Goal: Task Accomplishment & Management: Use online tool/utility

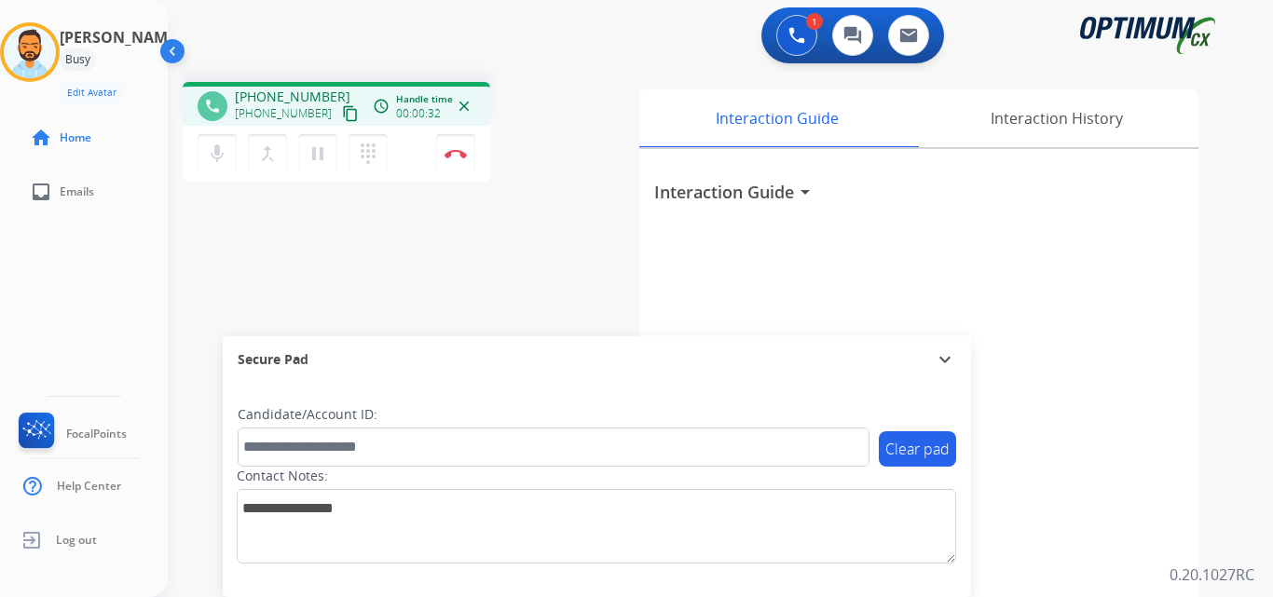
click at [342, 113] on mat-icon "content_copy" at bounding box center [350, 113] width 17 height 17
click at [251, 259] on div "phone +17876902829 +17876902829 content_copy access_time Call metrics Queue 00:…" at bounding box center [698, 455] width 1061 height 777
click at [455, 142] on button "Disconnect" at bounding box center [455, 153] width 39 height 39
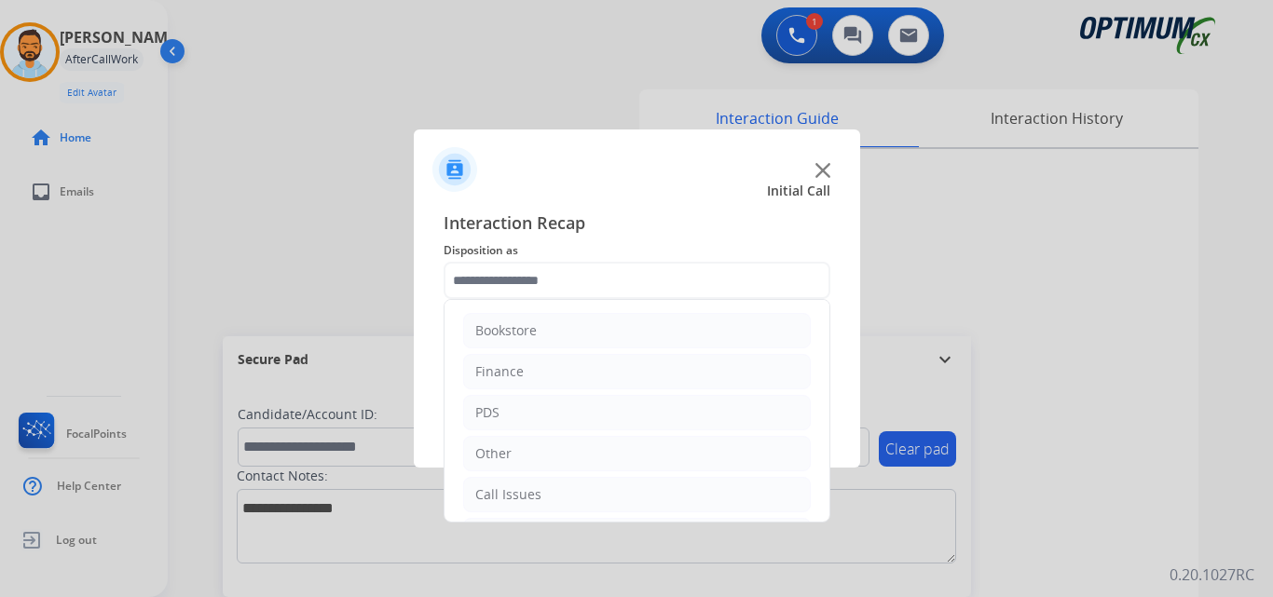
click at [515, 269] on input "text" at bounding box center [637, 280] width 387 height 37
click at [554, 337] on li "Bookstore" at bounding box center [637, 330] width 348 height 35
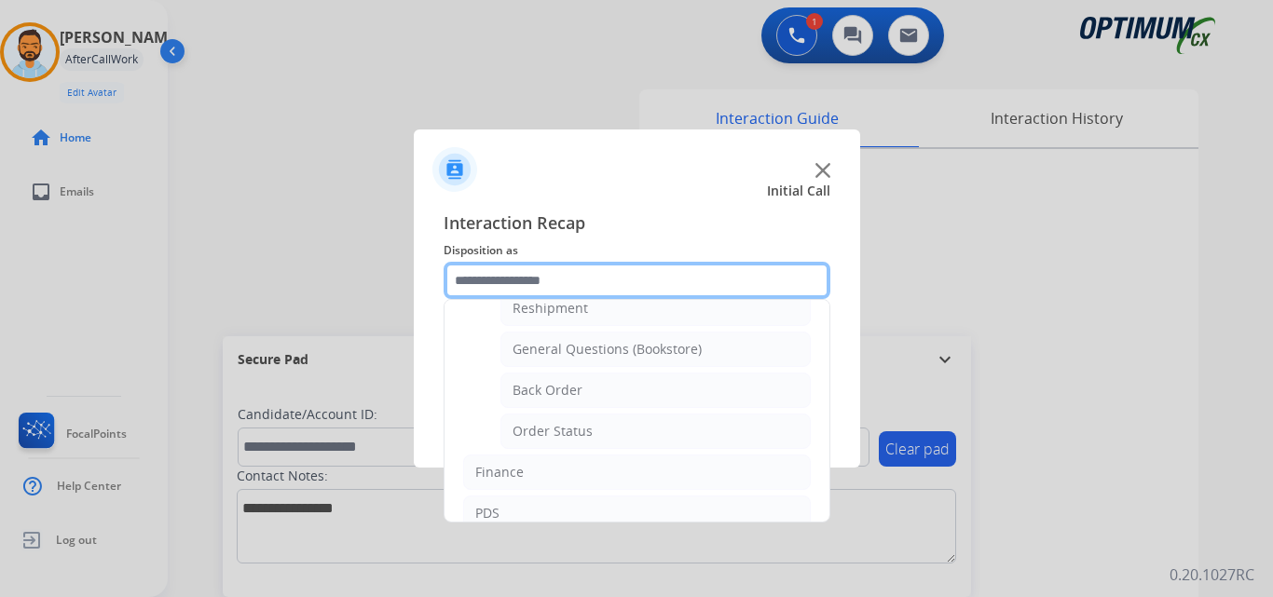
scroll to position [67, 0]
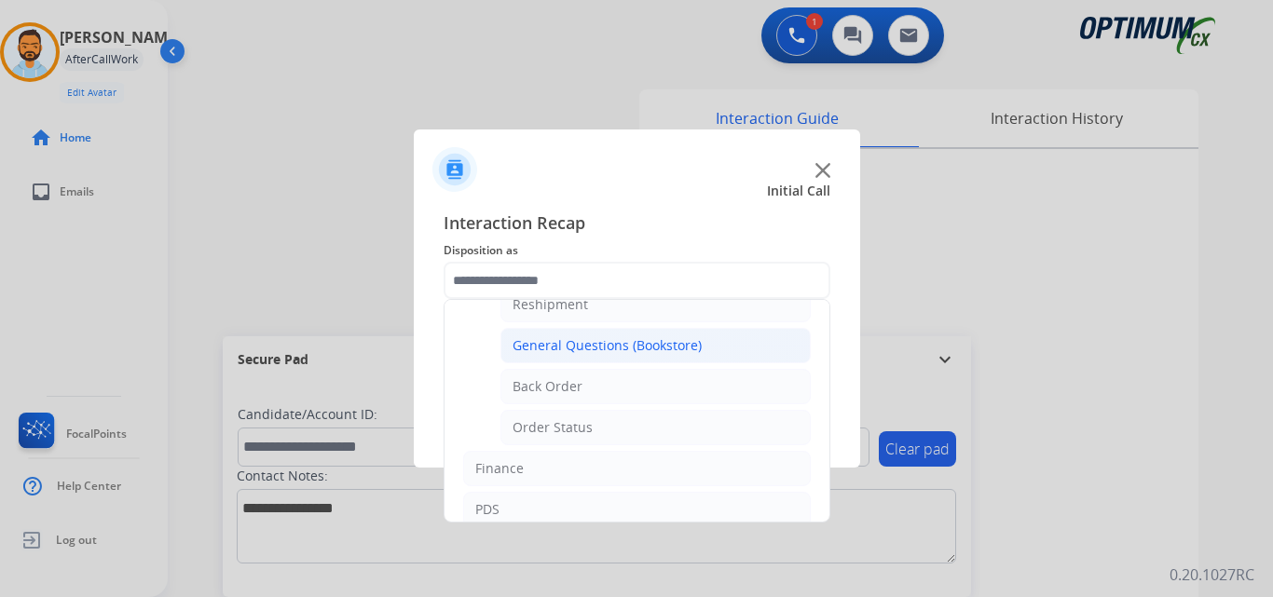
click at [640, 345] on div "General Questions (Bookstore)" at bounding box center [607, 345] width 189 height 19
type input "**********"
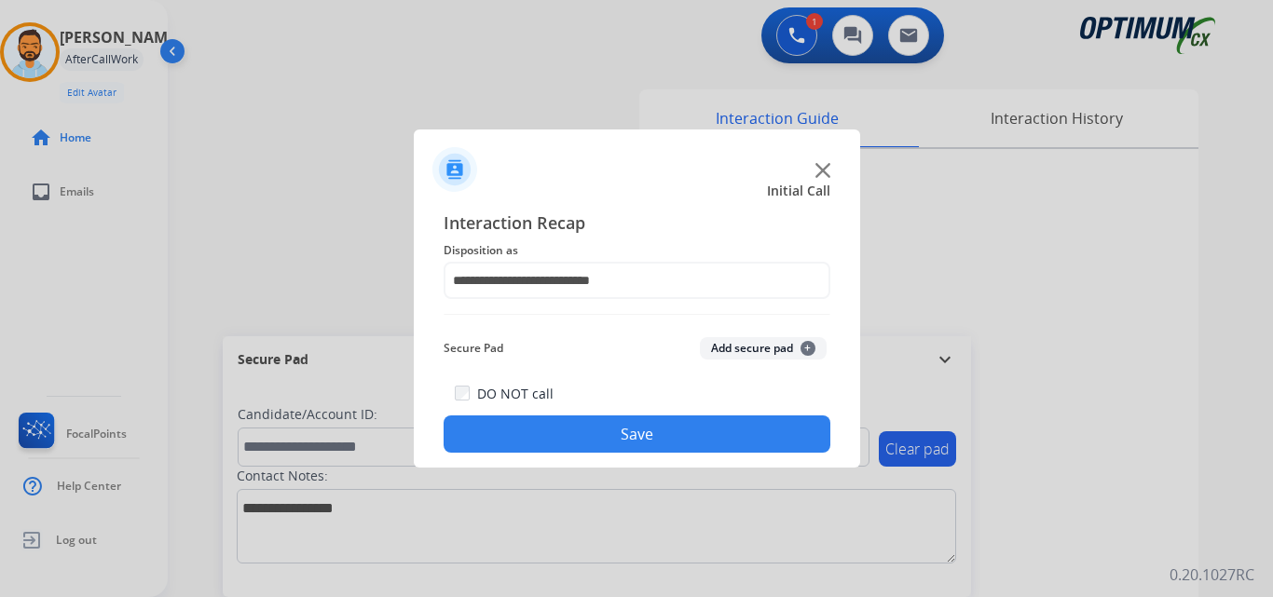
click at [606, 429] on button "Save" at bounding box center [637, 434] width 387 height 37
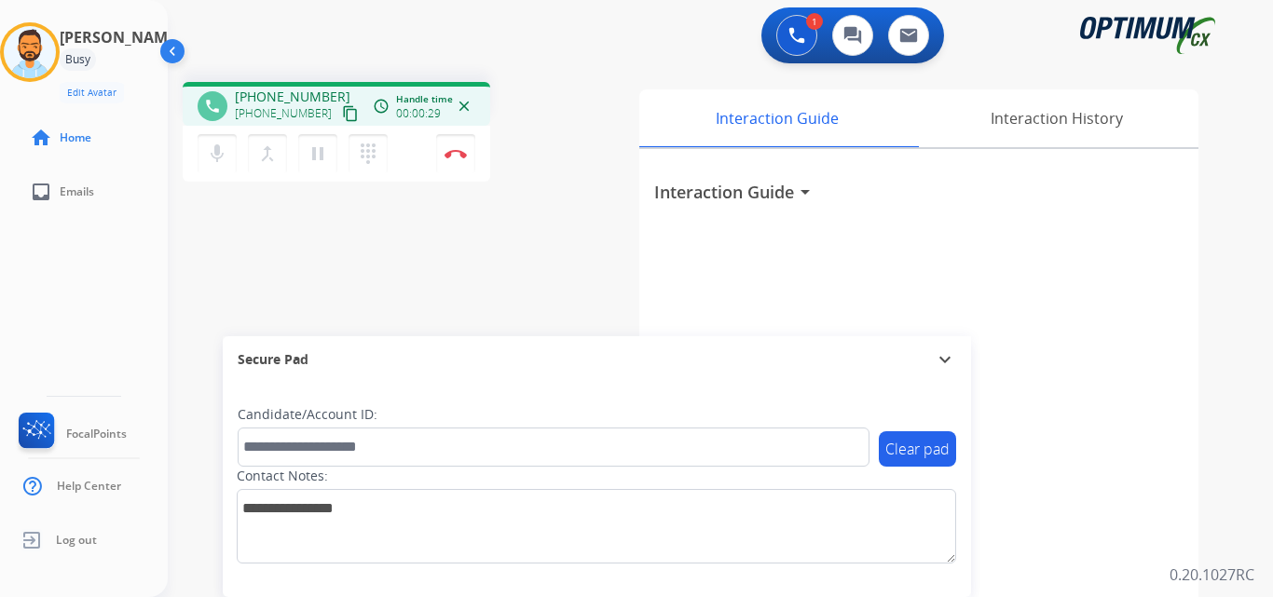
click at [339, 122] on button "content_copy" at bounding box center [350, 114] width 22 height 22
click at [451, 143] on button "Disconnect" at bounding box center [455, 153] width 39 height 39
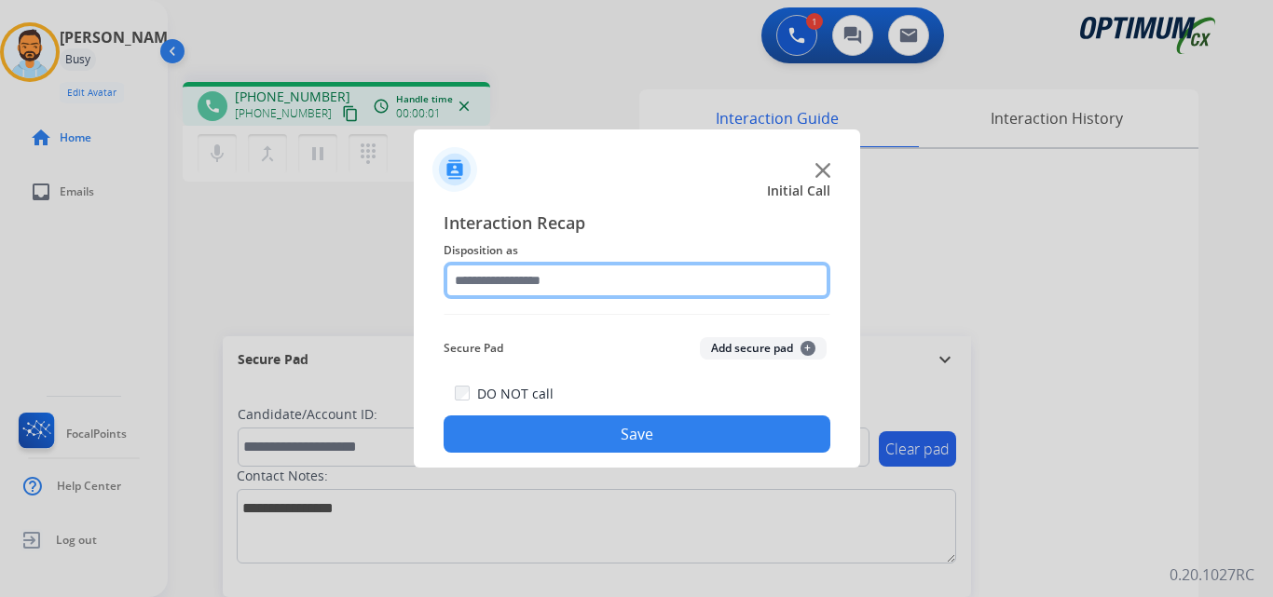
click at [615, 283] on input "text" at bounding box center [637, 280] width 387 height 37
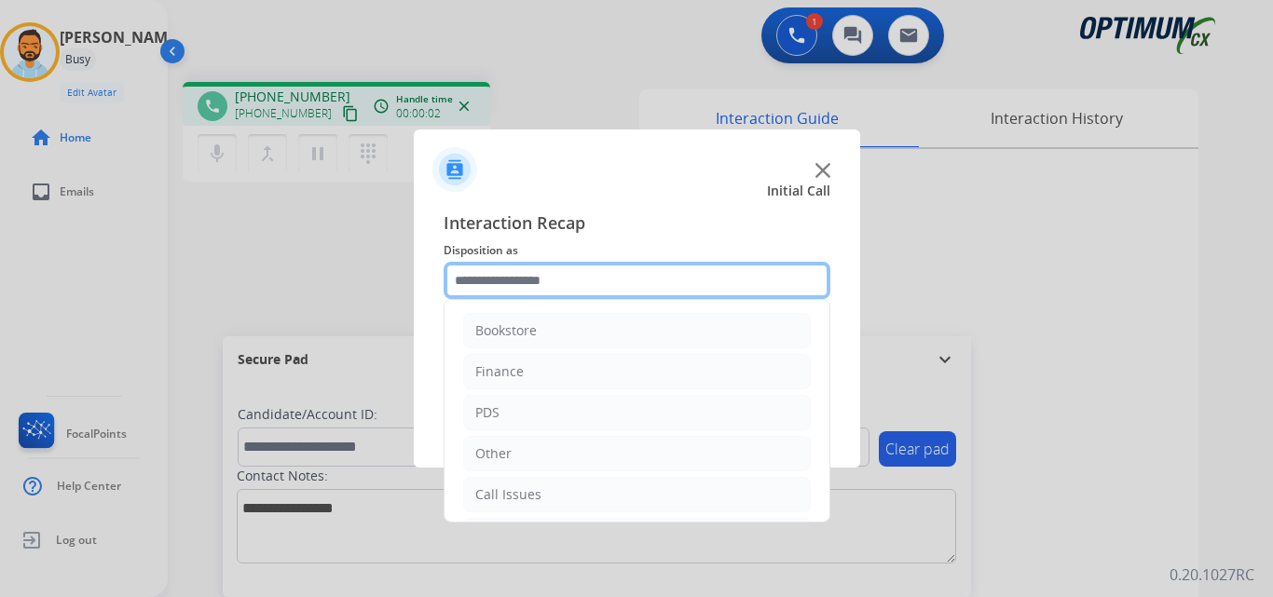
scroll to position [127, 0]
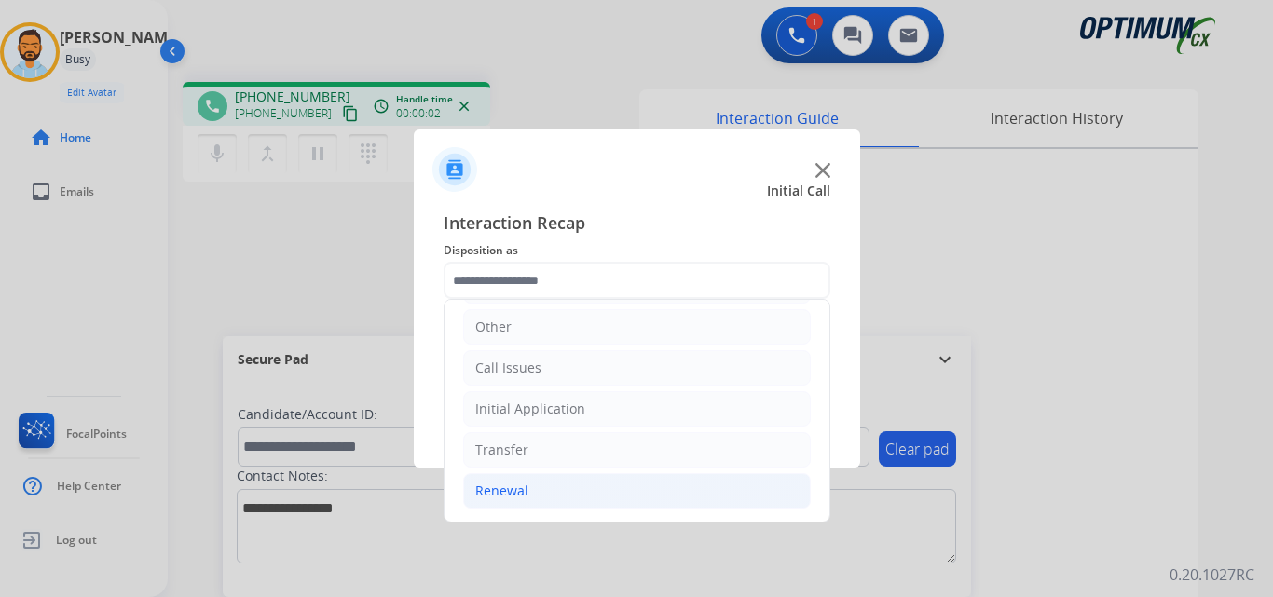
click at [547, 506] on li "Renewal" at bounding box center [637, 490] width 348 height 35
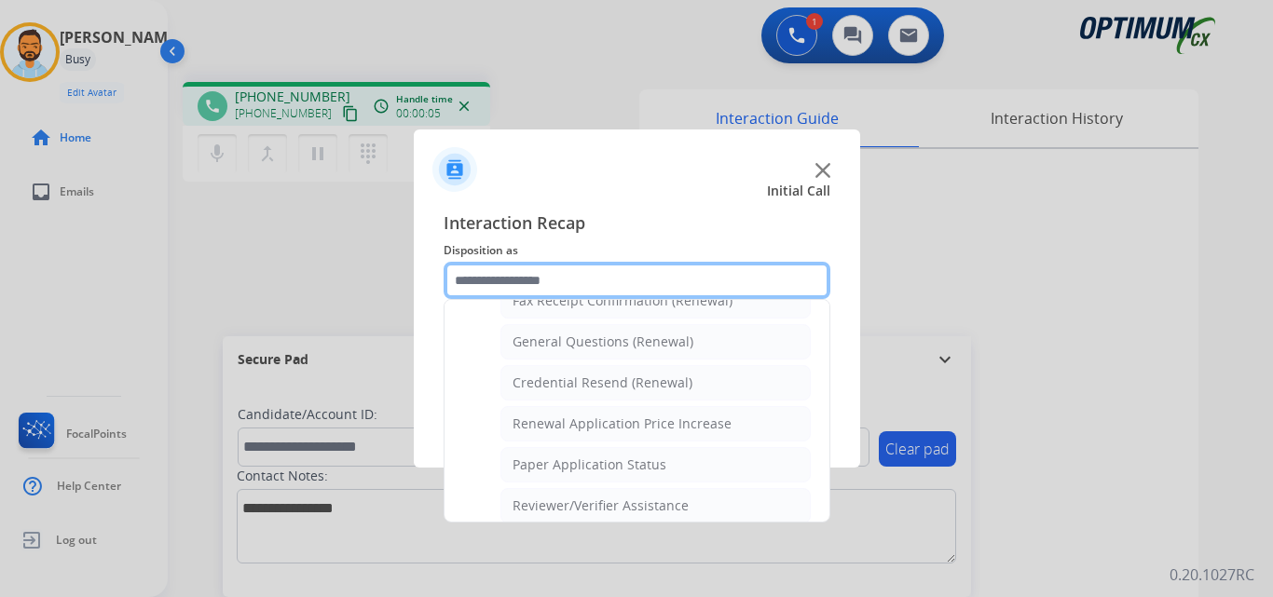
scroll to position [513, 0]
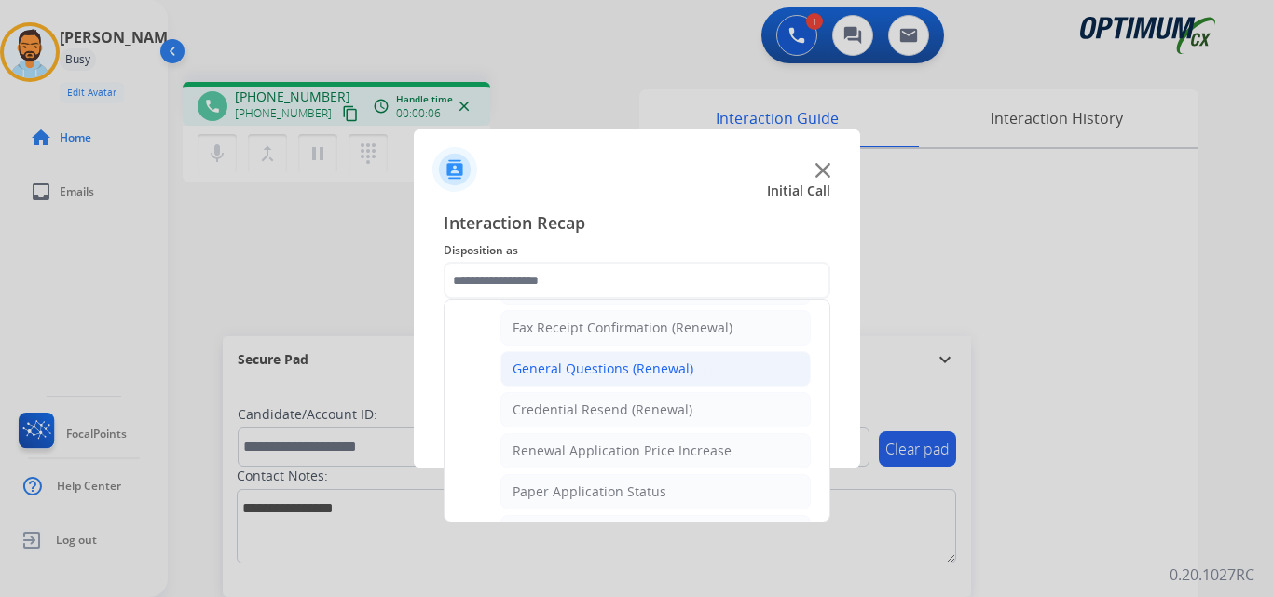
click at [627, 367] on div "General Questions (Renewal)" at bounding box center [603, 369] width 181 height 19
type input "**********"
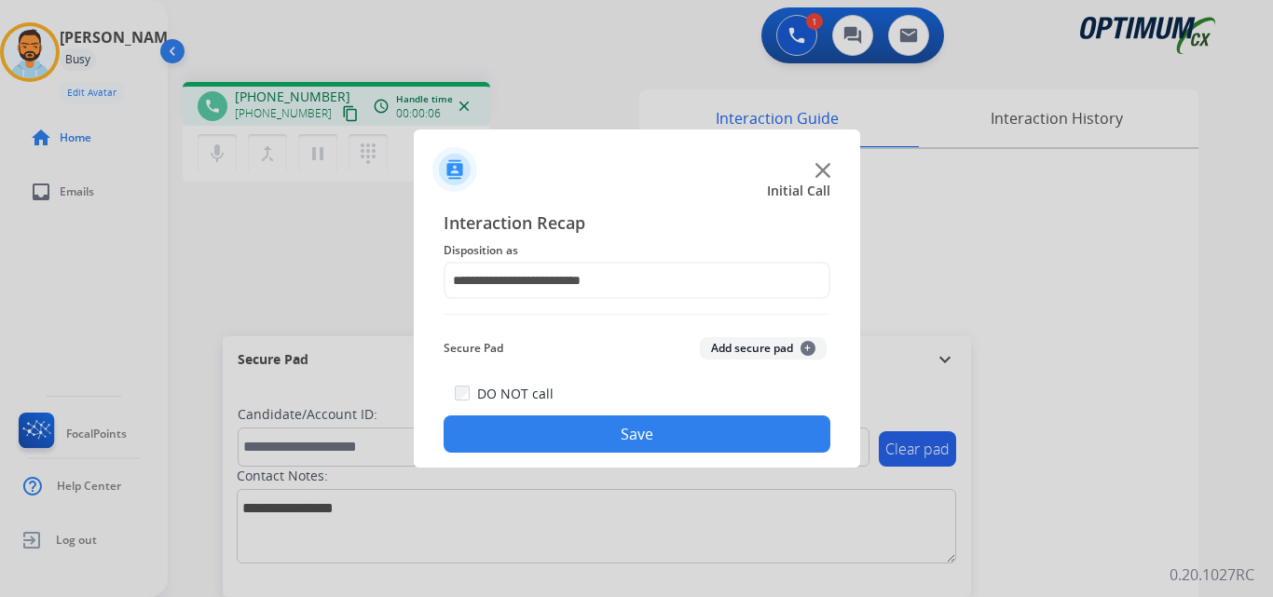
click at [608, 435] on button "Save" at bounding box center [637, 434] width 387 height 37
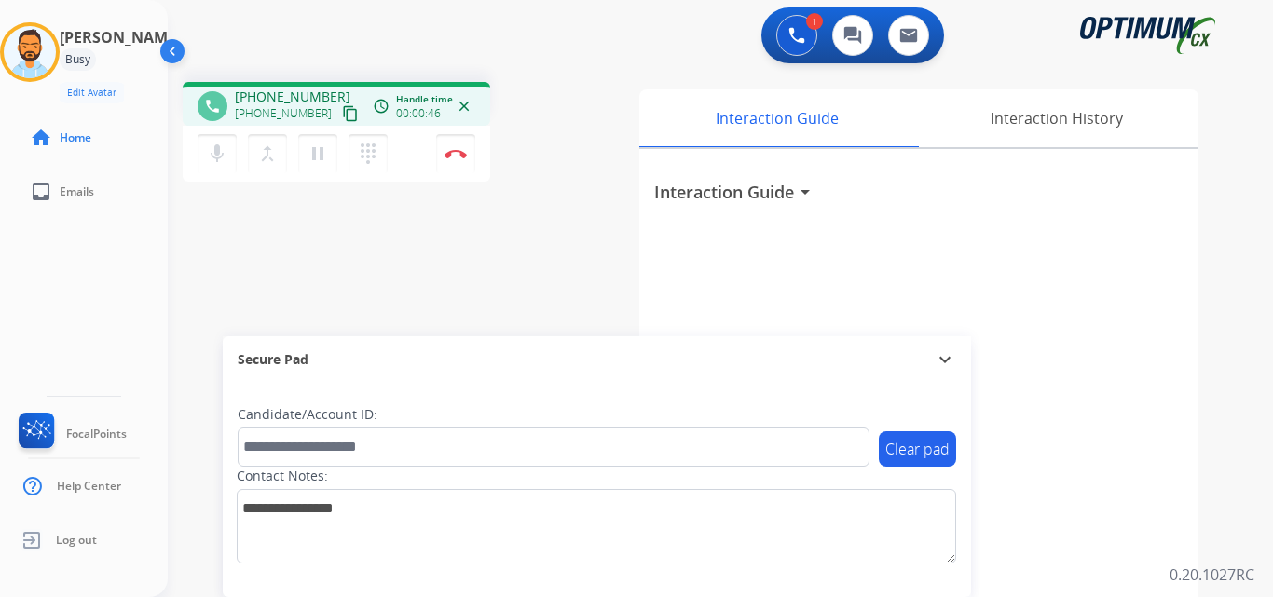
click at [342, 116] on mat-icon "content_copy" at bounding box center [350, 113] width 17 height 17
click at [215, 224] on div "phone +17873927825 +17873927825 content_copy access_time Call metrics Queue 00:…" at bounding box center [698, 455] width 1061 height 777
click at [314, 104] on div "+17873927825 content_copy" at bounding box center [298, 114] width 127 height 22
click at [342, 111] on mat-icon "content_copy" at bounding box center [350, 113] width 17 height 17
click at [459, 148] on button "Disconnect" at bounding box center [455, 153] width 39 height 39
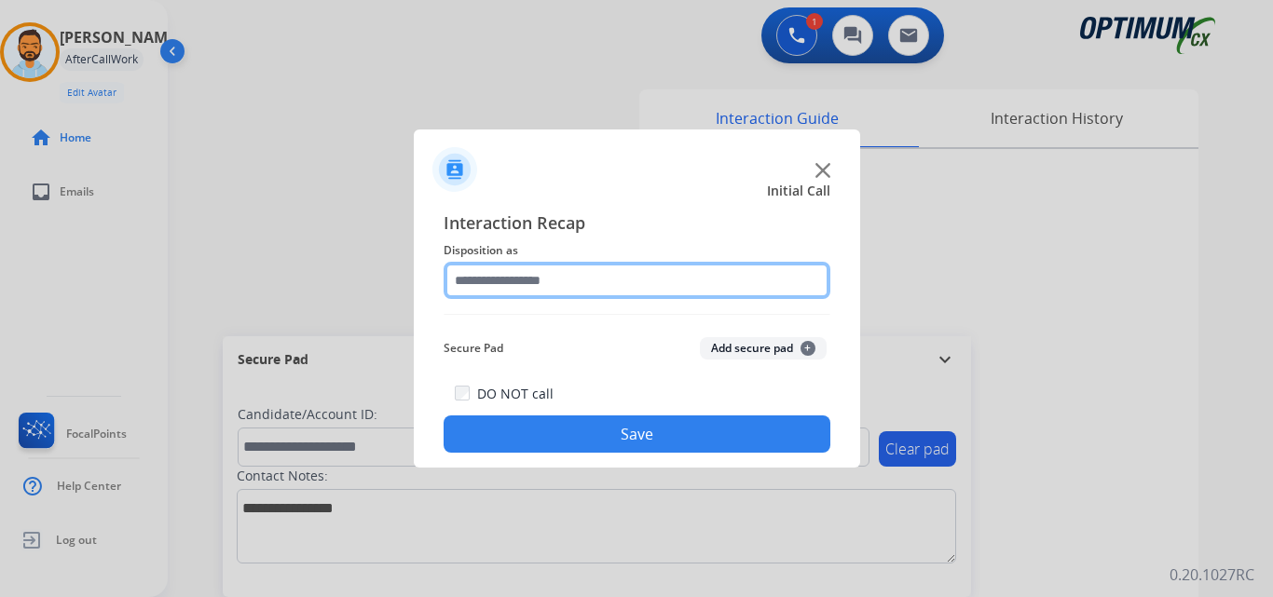
click at [616, 272] on input "text" at bounding box center [637, 280] width 387 height 37
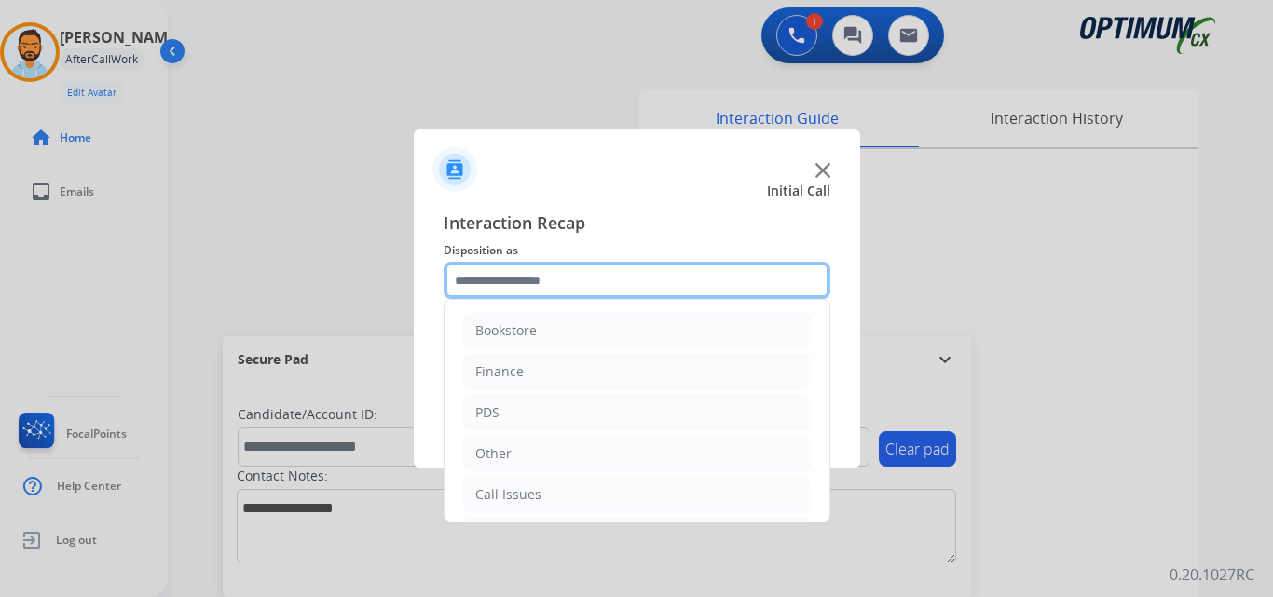
scroll to position [127, 0]
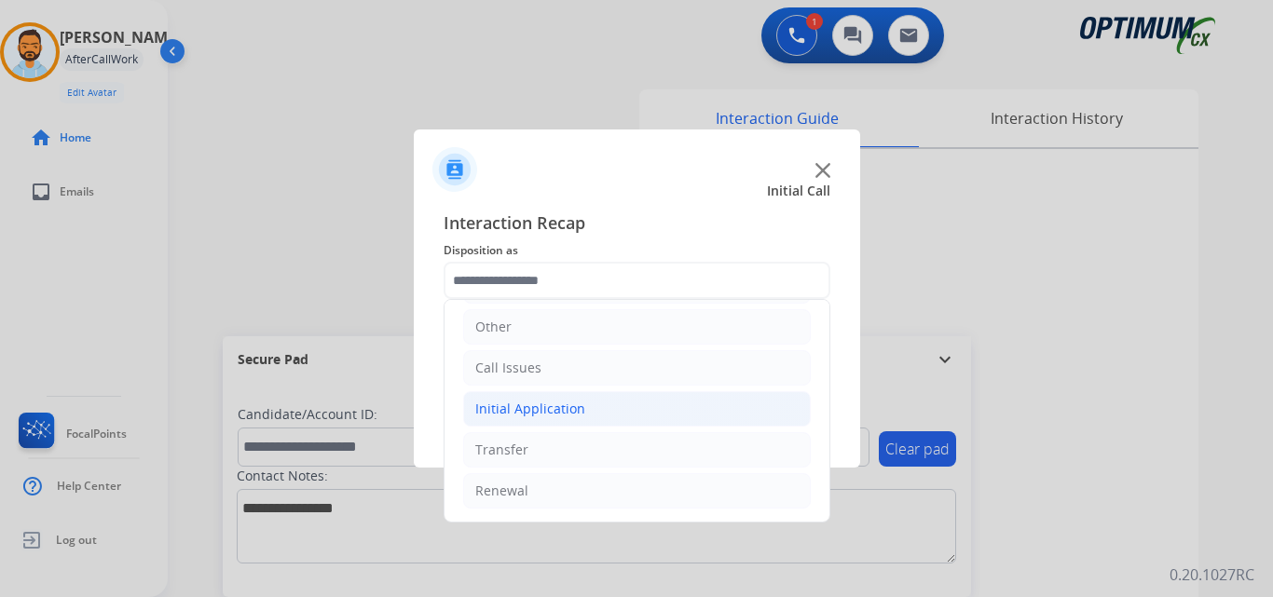
click at [572, 396] on li "Initial Application" at bounding box center [637, 408] width 348 height 35
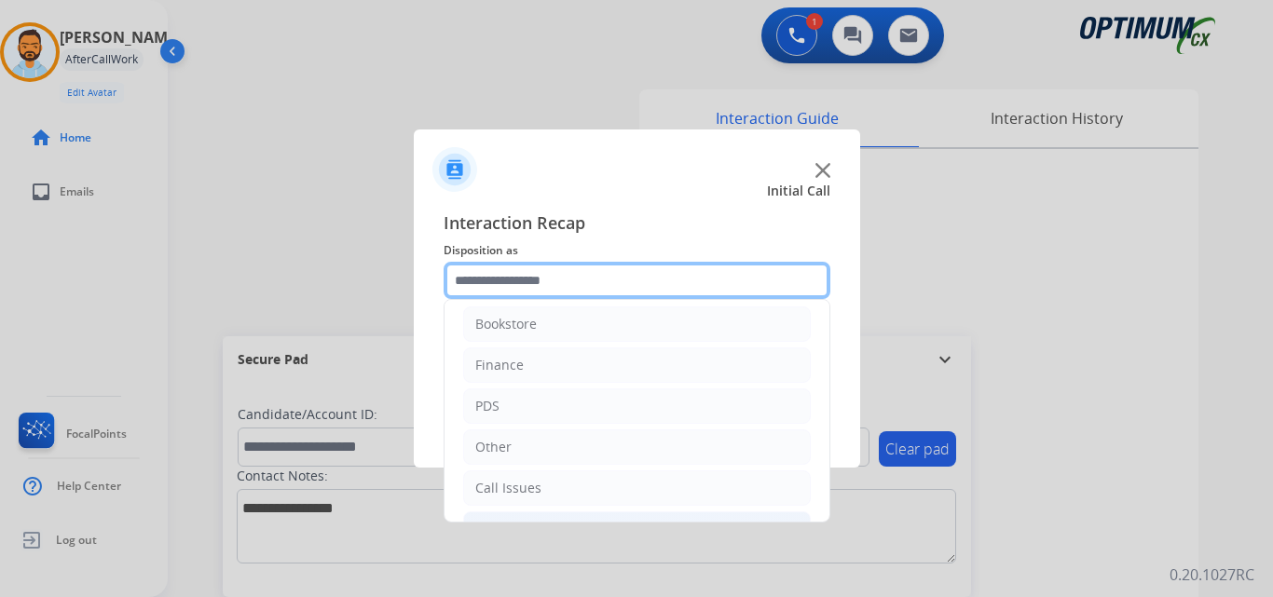
scroll to position [0, 0]
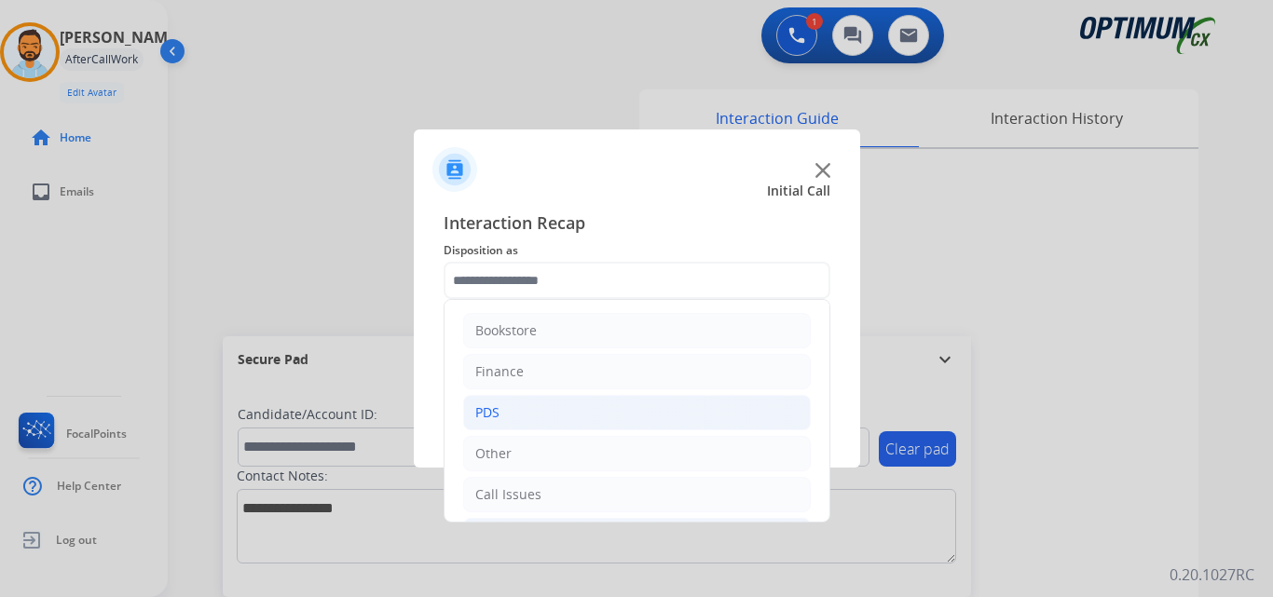
click at [547, 417] on li "PDS" at bounding box center [637, 412] width 348 height 35
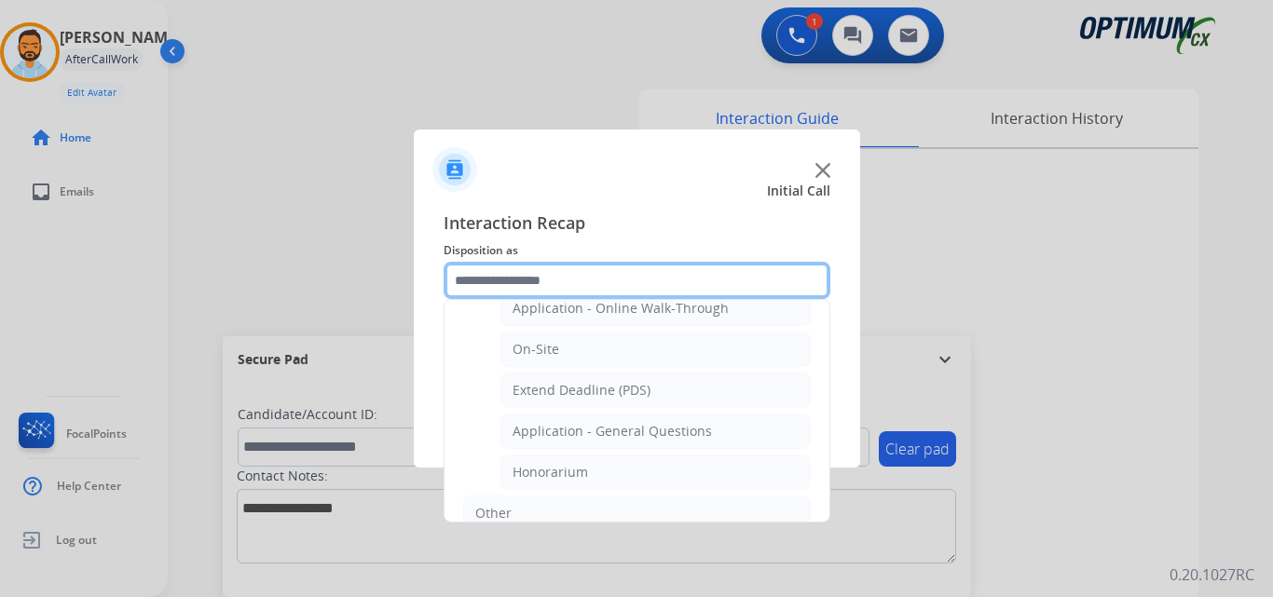
scroll to position [474, 0]
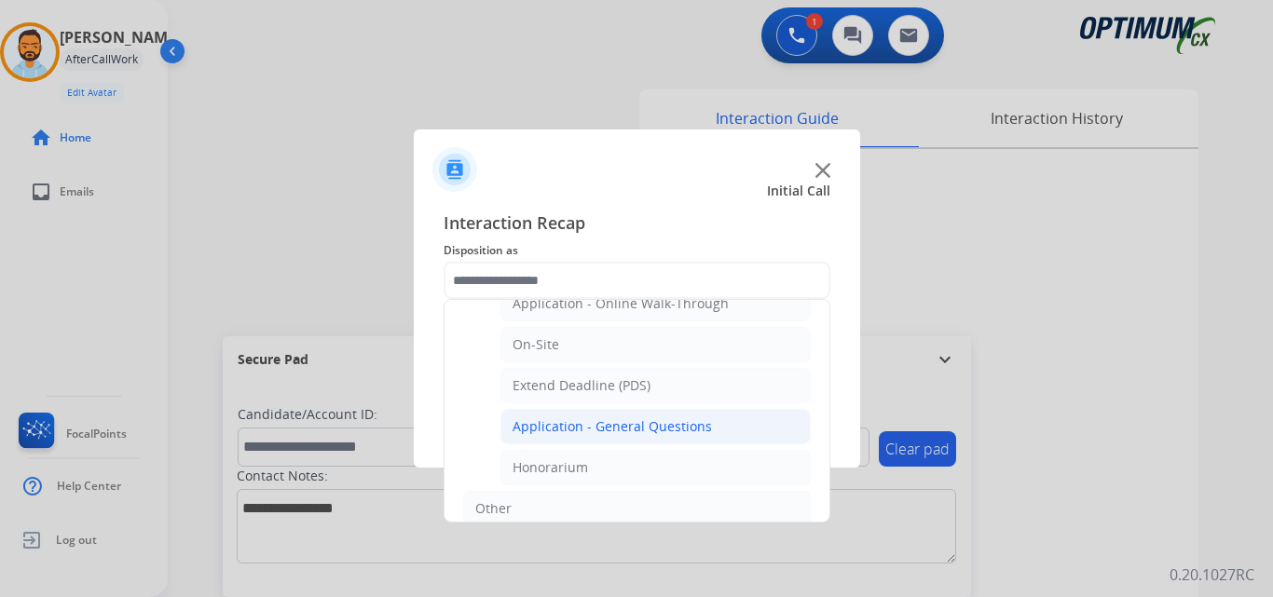
click at [664, 432] on div "Application - General Questions" at bounding box center [612, 427] width 199 height 19
type input "**********"
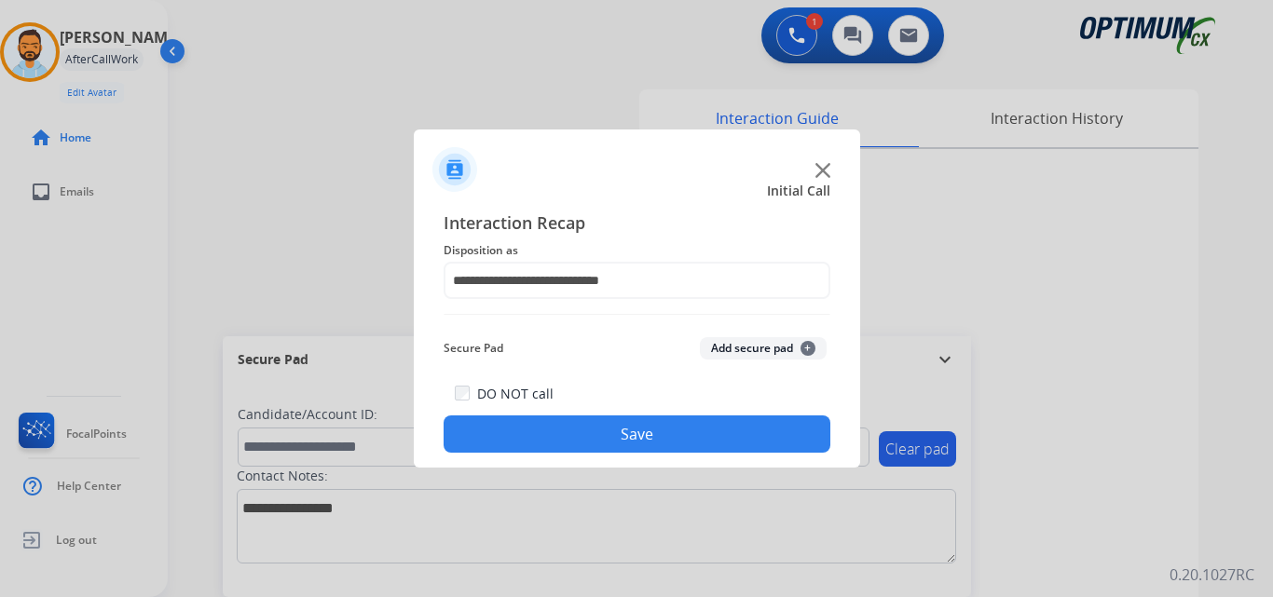
click at [626, 432] on button "Save" at bounding box center [637, 434] width 387 height 37
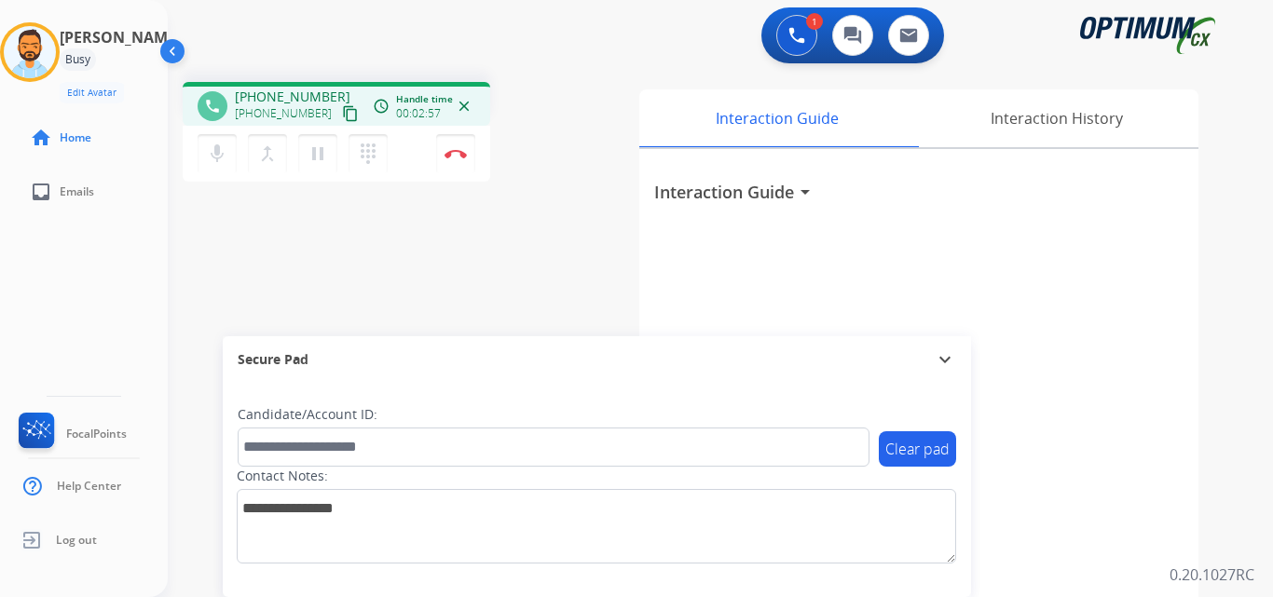
click at [342, 108] on mat-icon "content_copy" at bounding box center [350, 113] width 17 height 17
click at [444, 159] on button "Disconnect" at bounding box center [455, 153] width 39 height 39
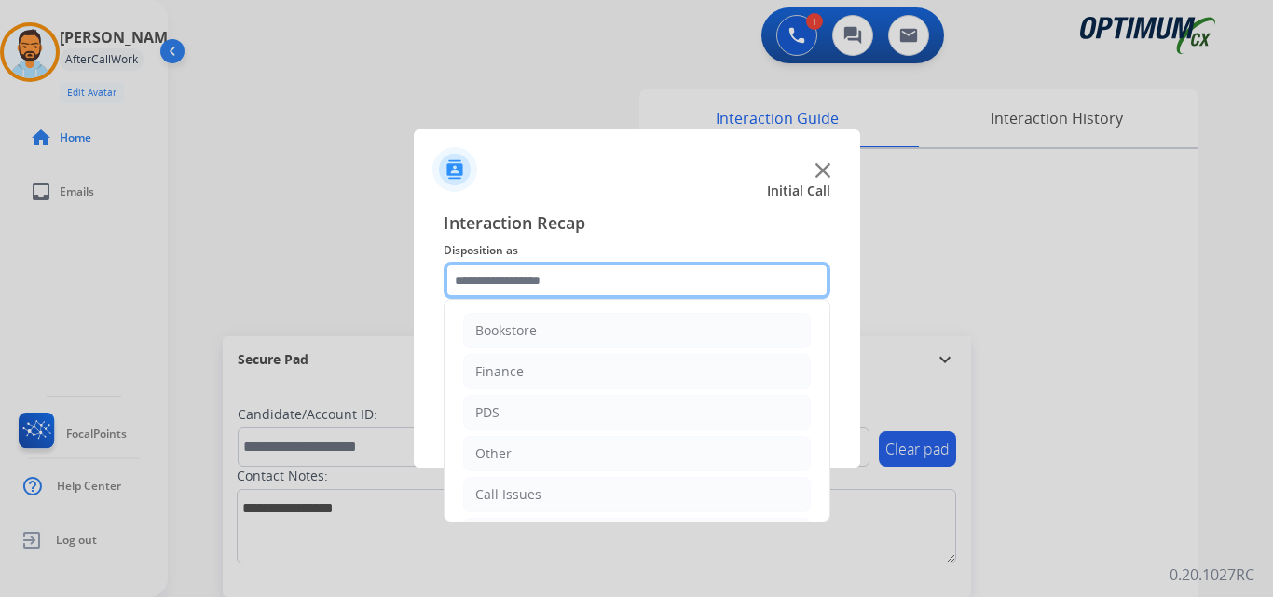
click at [513, 295] on input "text" at bounding box center [637, 280] width 387 height 37
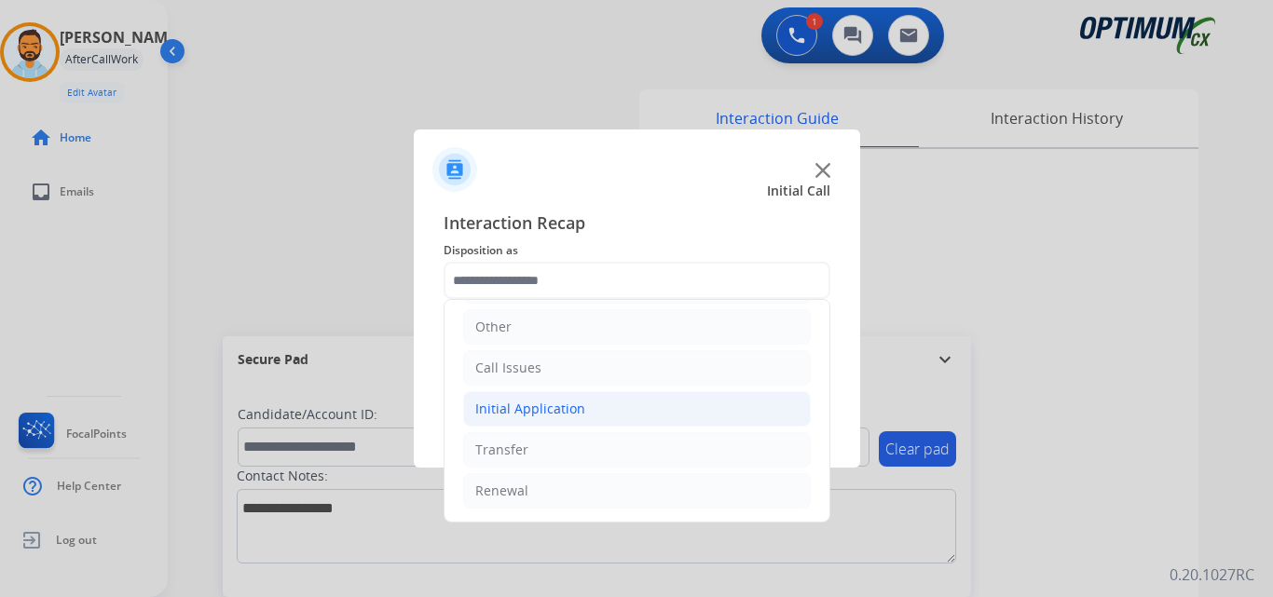
click at [568, 402] on div "Initial Application" at bounding box center [530, 409] width 110 height 19
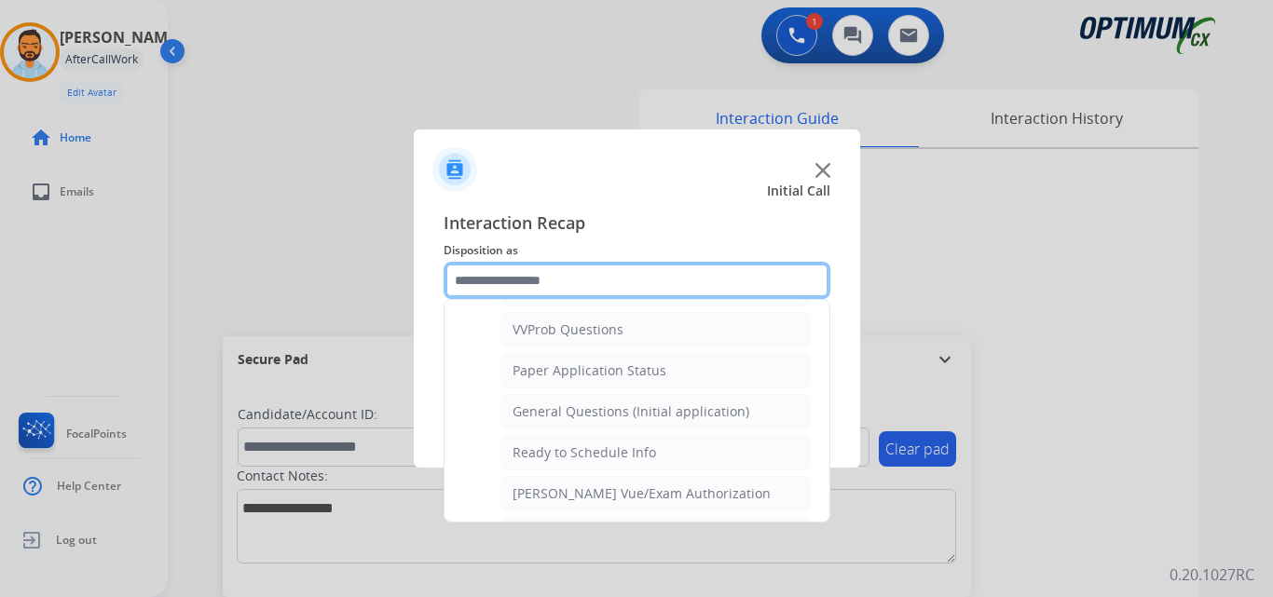
scroll to position [1006, 0]
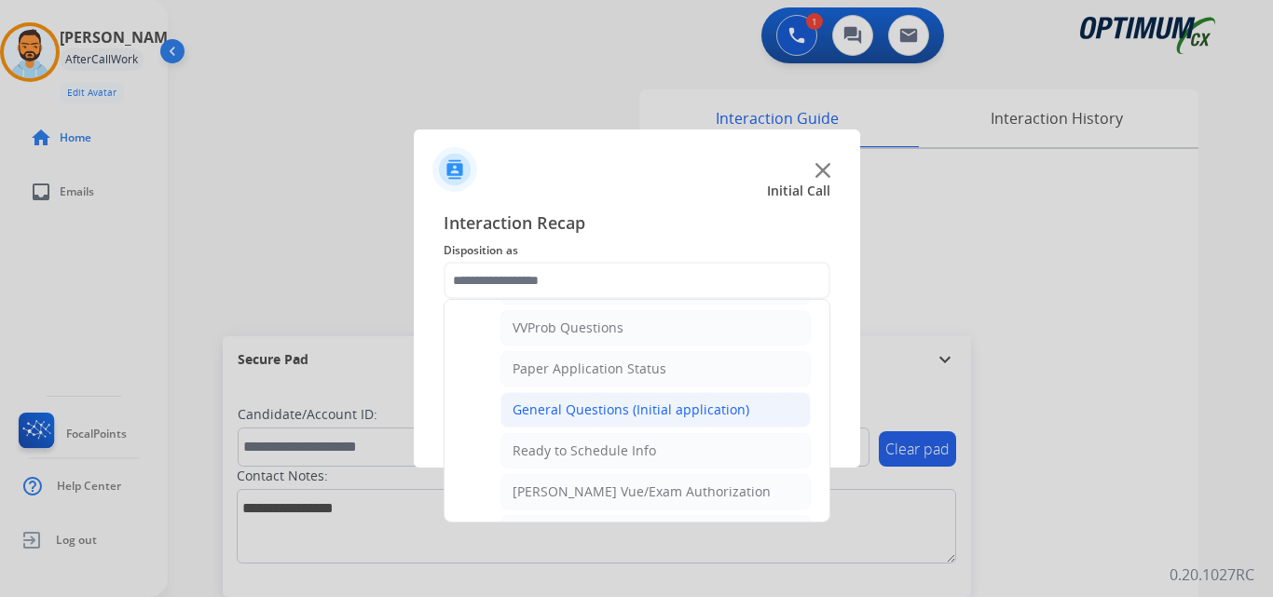
click at [682, 411] on div "General Questions (Initial application)" at bounding box center [631, 410] width 237 height 19
type input "**********"
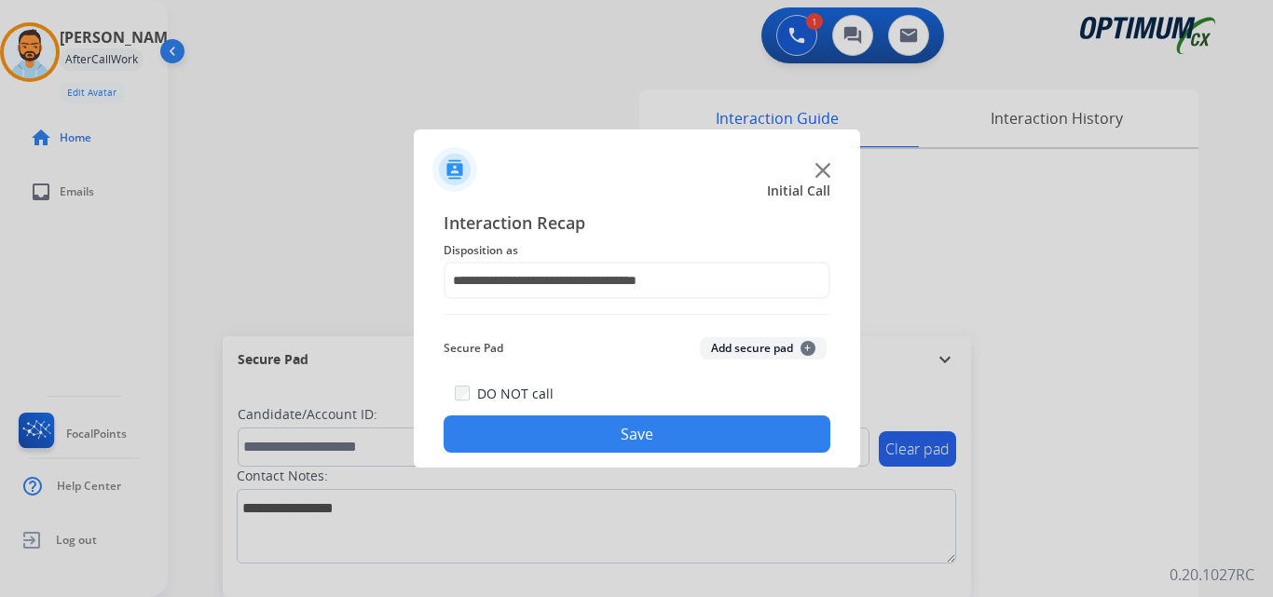
click at [664, 442] on button "Save" at bounding box center [637, 434] width 387 height 37
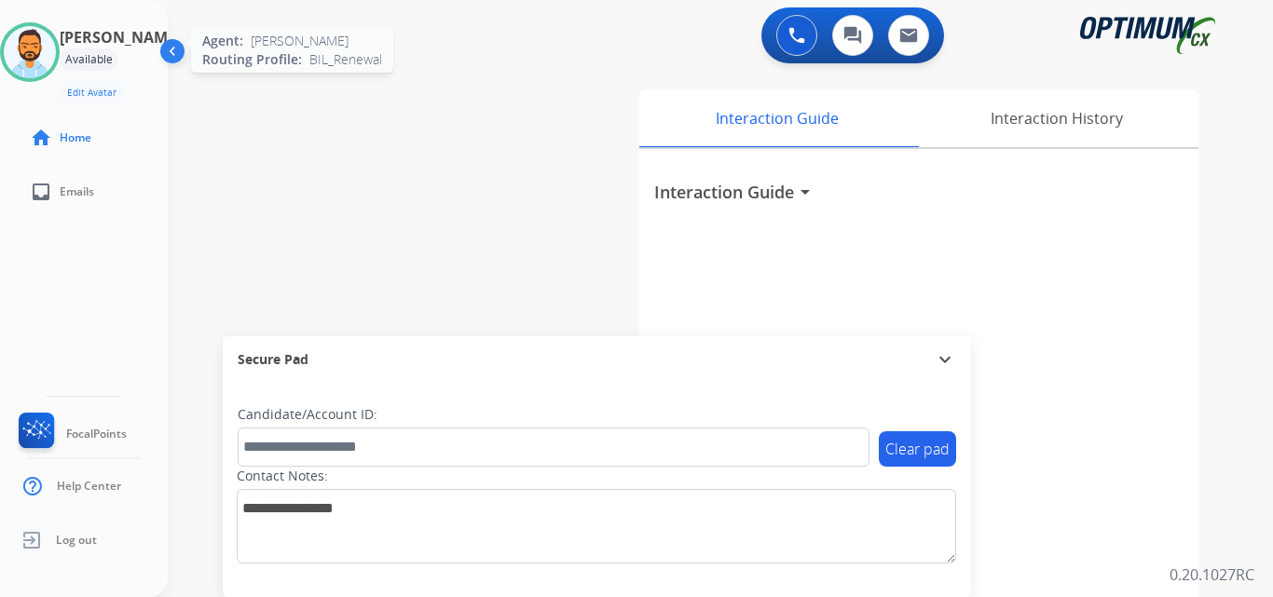
click at [53, 53] on img at bounding box center [30, 52] width 52 height 52
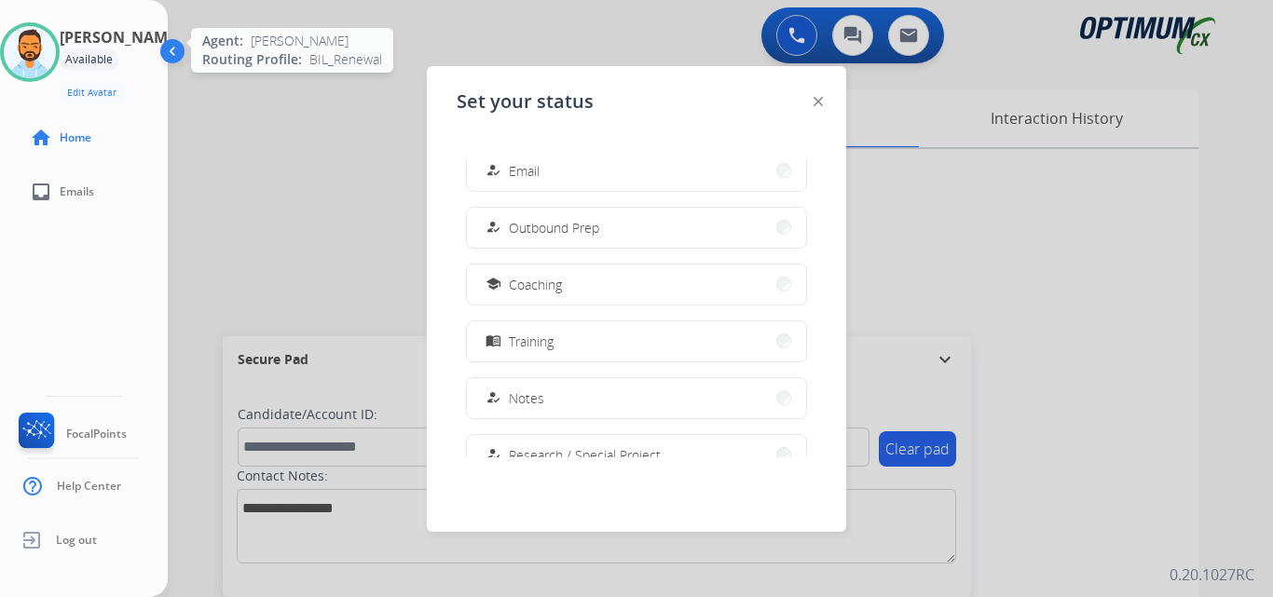
scroll to position [465, 0]
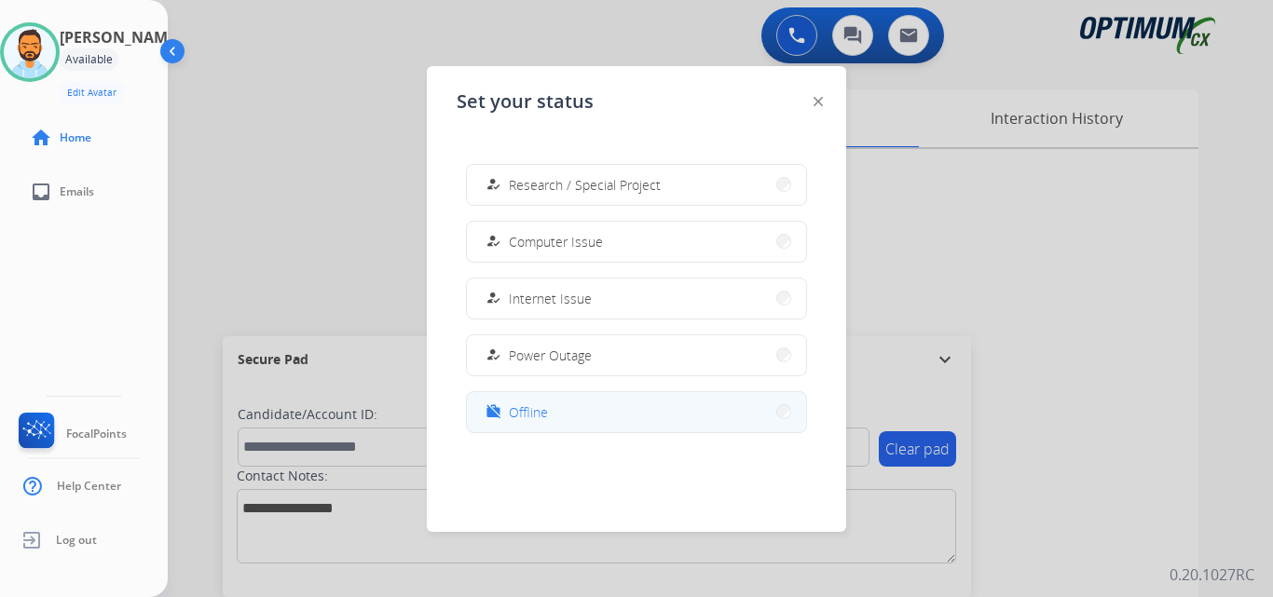
click at [567, 410] on button "work_off Offline" at bounding box center [636, 412] width 339 height 40
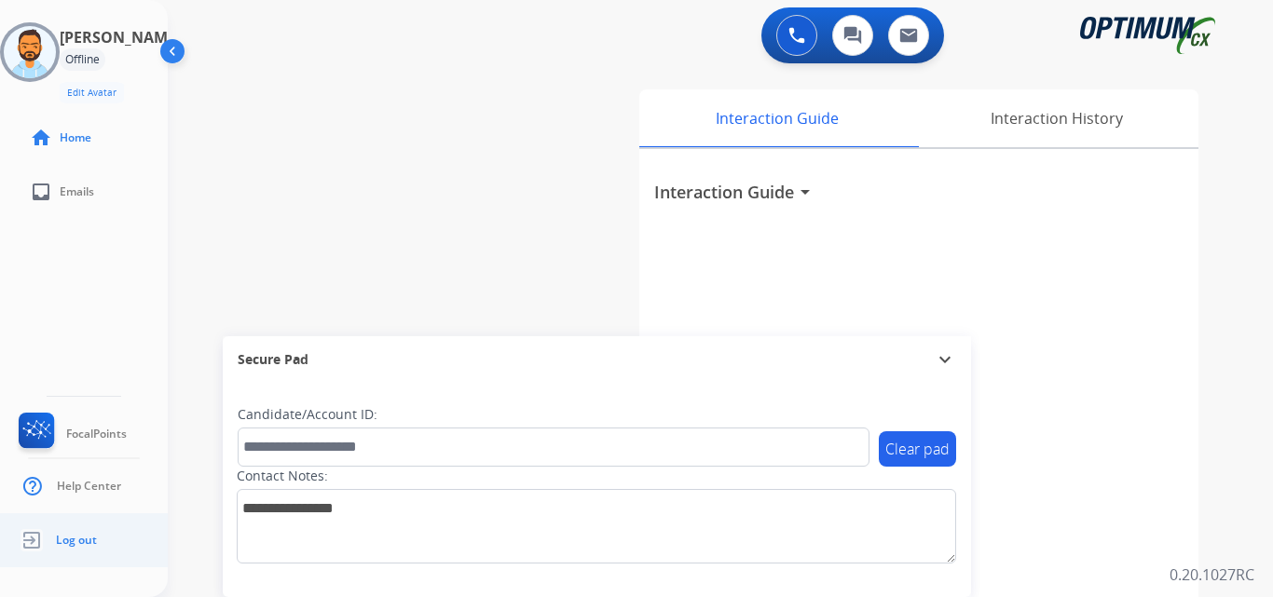
click at [75, 536] on span "Log out" at bounding box center [76, 540] width 41 height 15
